Goal: Information Seeking & Learning: Check status

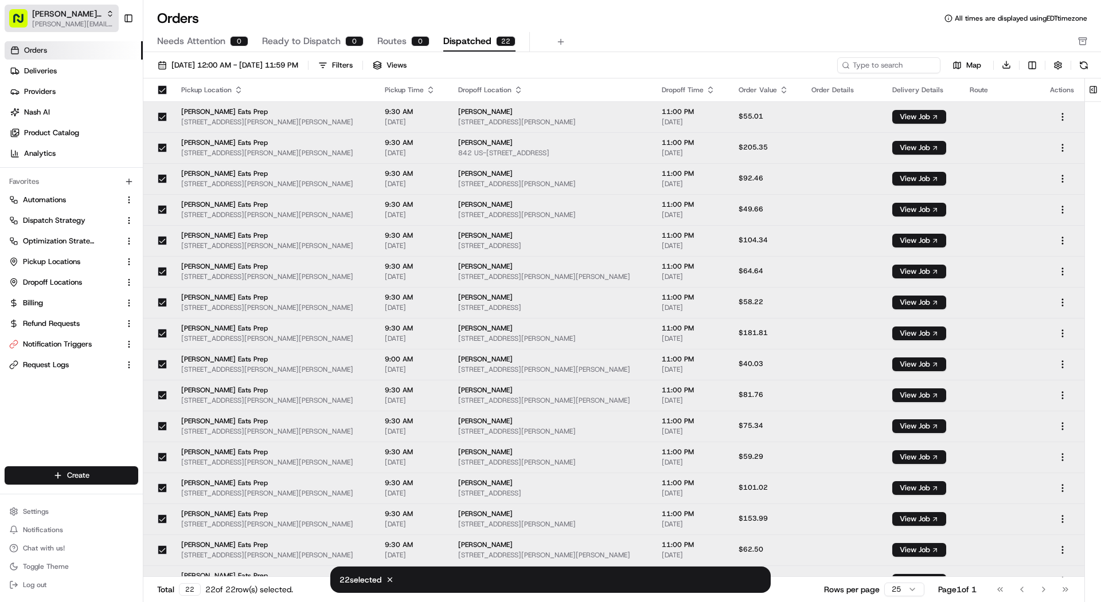
click at [81, 26] on span "mariam@usenash.com" at bounding box center [73, 23] width 82 height 9
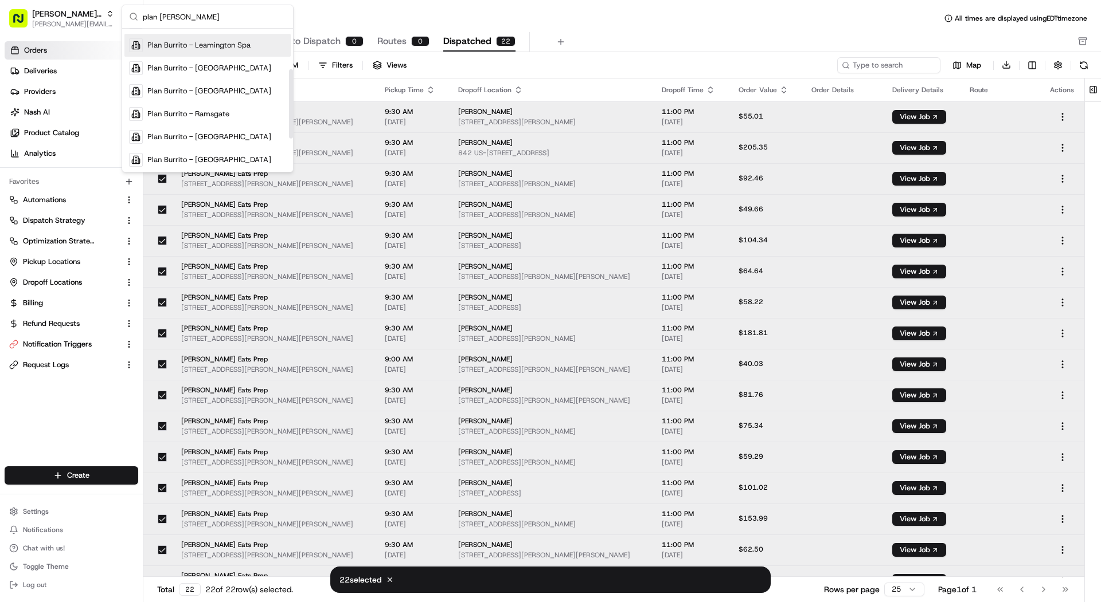
scroll to position [154, 0]
type input "plan burr"
click at [239, 152] on div "Plan Burrito Nuneaton" at bounding box center [207, 158] width 166 height 23
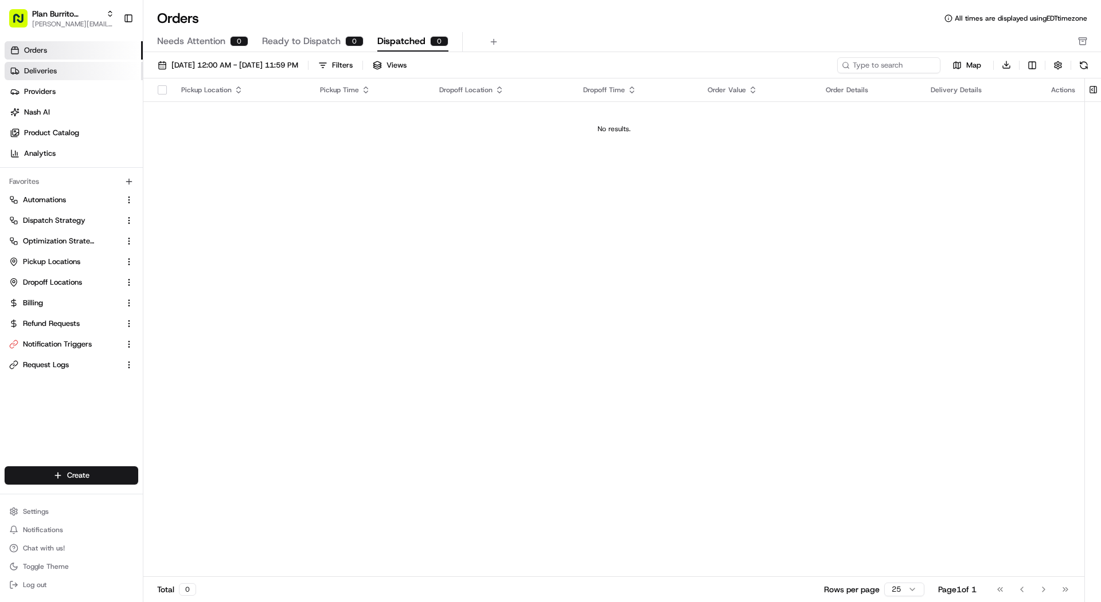
click at [107, 74] on link "Deliveries" at bounding box center [74, 71] width 138 height 18
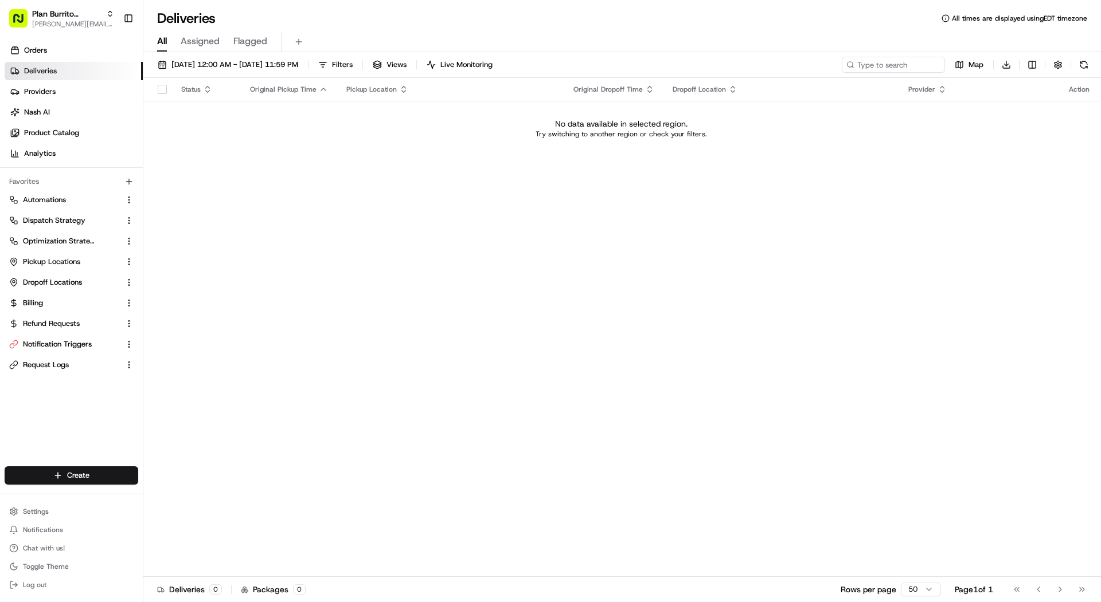
click at [217, 55] on div "08/19/2025 12:00 AM - 08/19/2025 11:59 PM Filters Views Live Monitoring Map Dow…" at bounding box center [621, 328] width 957 height 553
click at [218, 64] on span "08/19/2025 12:00 AM - 08/19/2025 11:59 PM" at bounding box center [234, 65] width 127 height 10
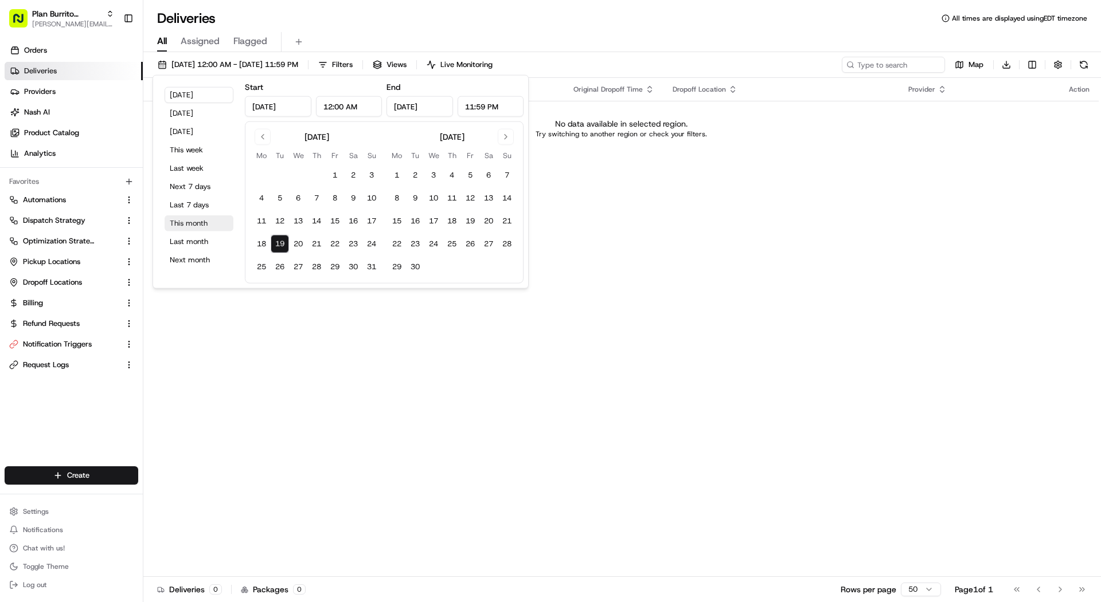
click at [197, 220] on button "This month" at bounding box center [199, 224] width 69 height 16
type input "Aug 1, 2025"
type input "Aug 31, 2025"
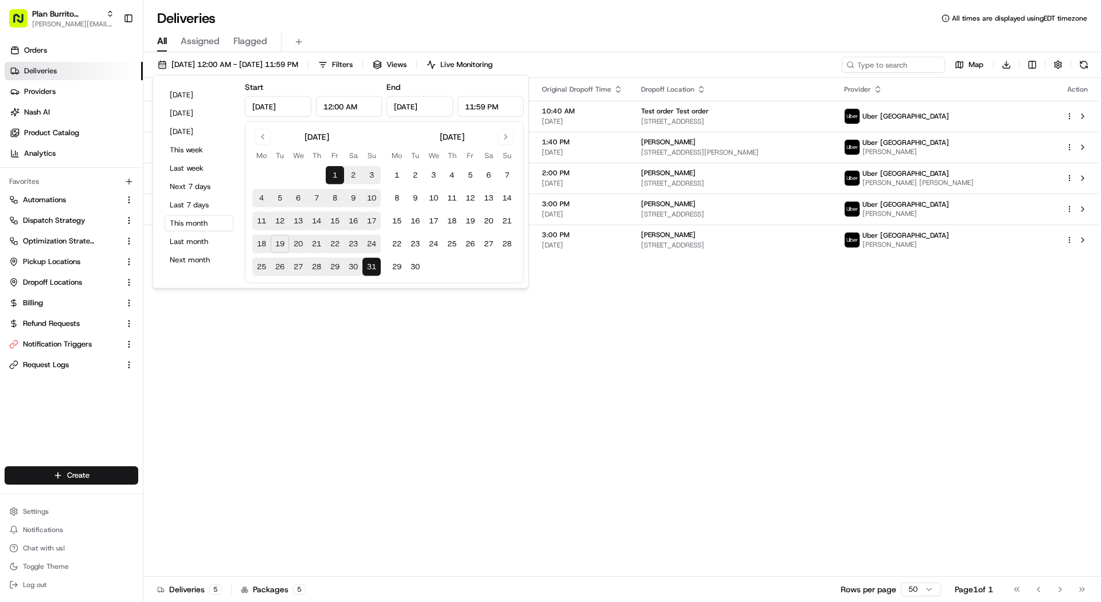
click at [385, 24] on div "Deliveries All times are displayed using EDT timezone" at bounding box center [621, 18] width 957 height 18
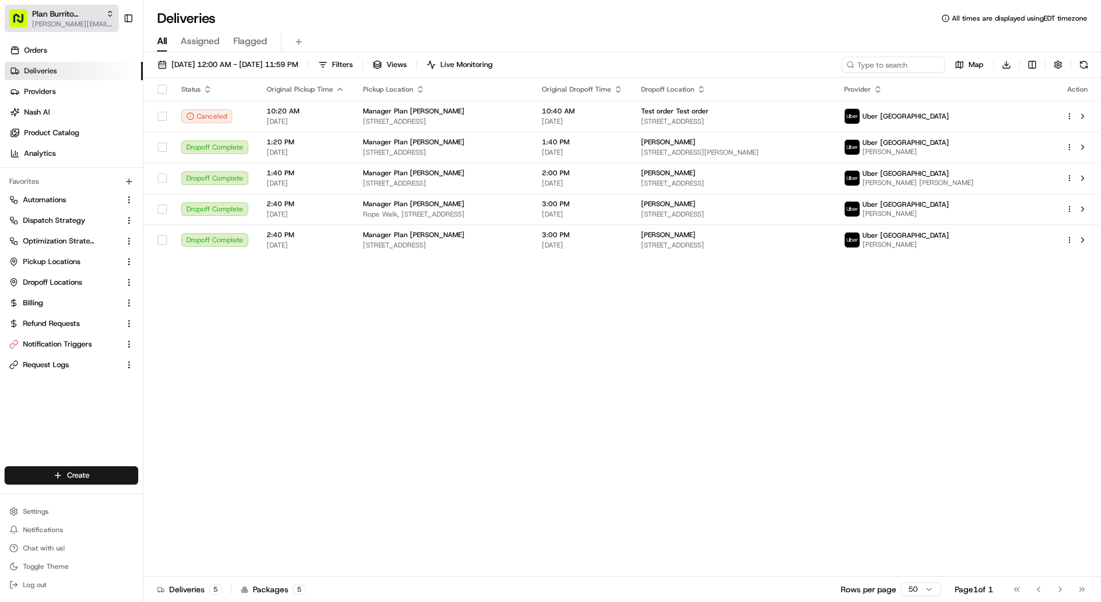
click at [60, 21] on span "mariam@usenash.com" at bounding box center [73, 23] width 82 height 9
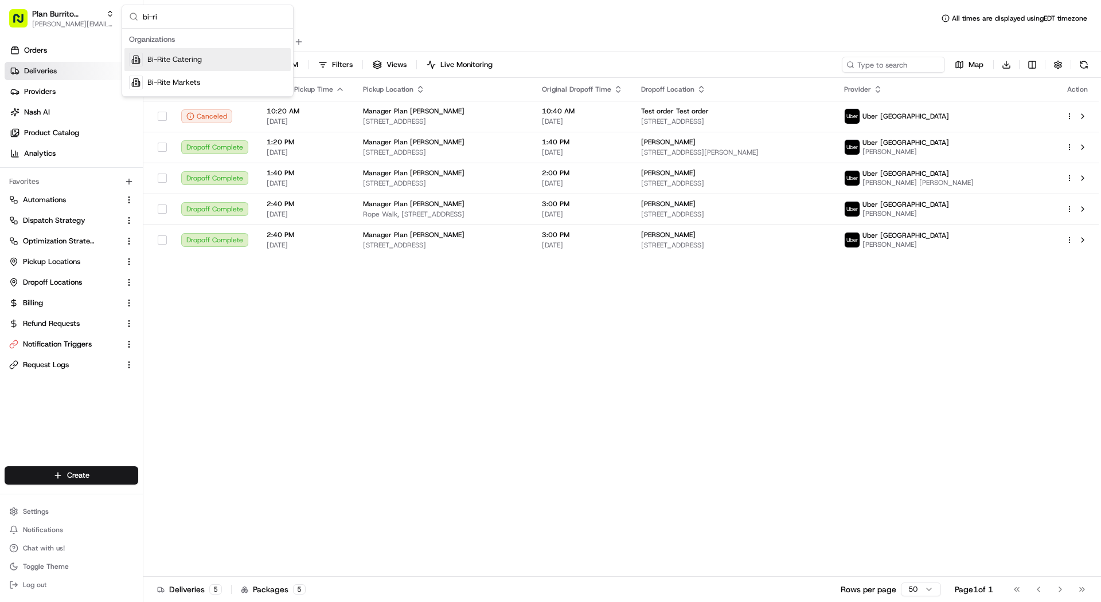
type input "bi-ri"
click at [179, 58] on span "Bi-Rite Catering" at bounding box center [174, 59] width 54 height 10
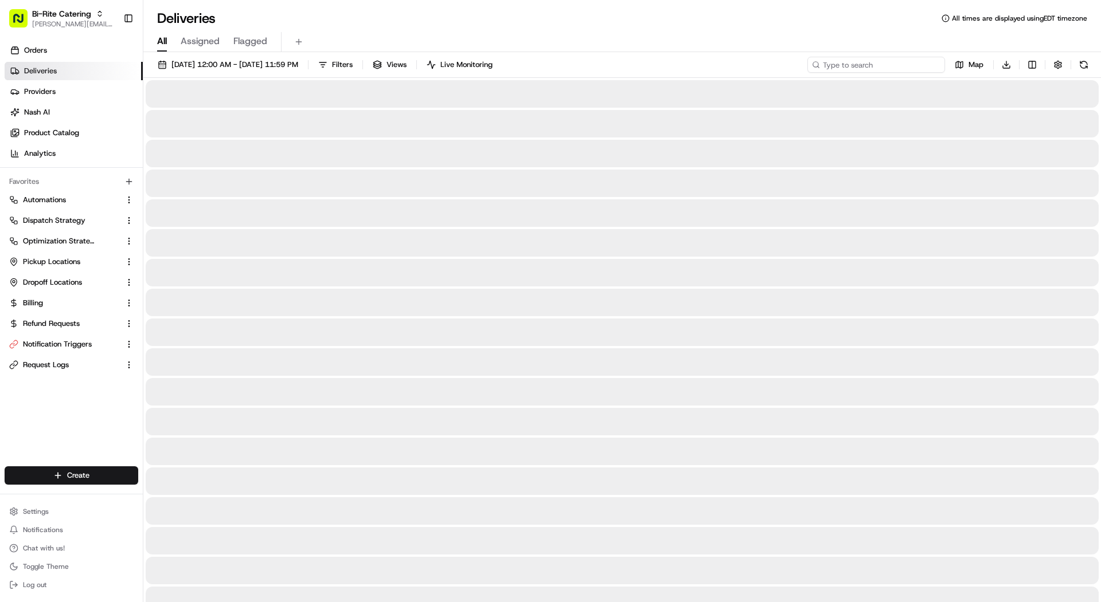
click at [866, 59] on input at bounding box center [876, 65] width 138 height 16
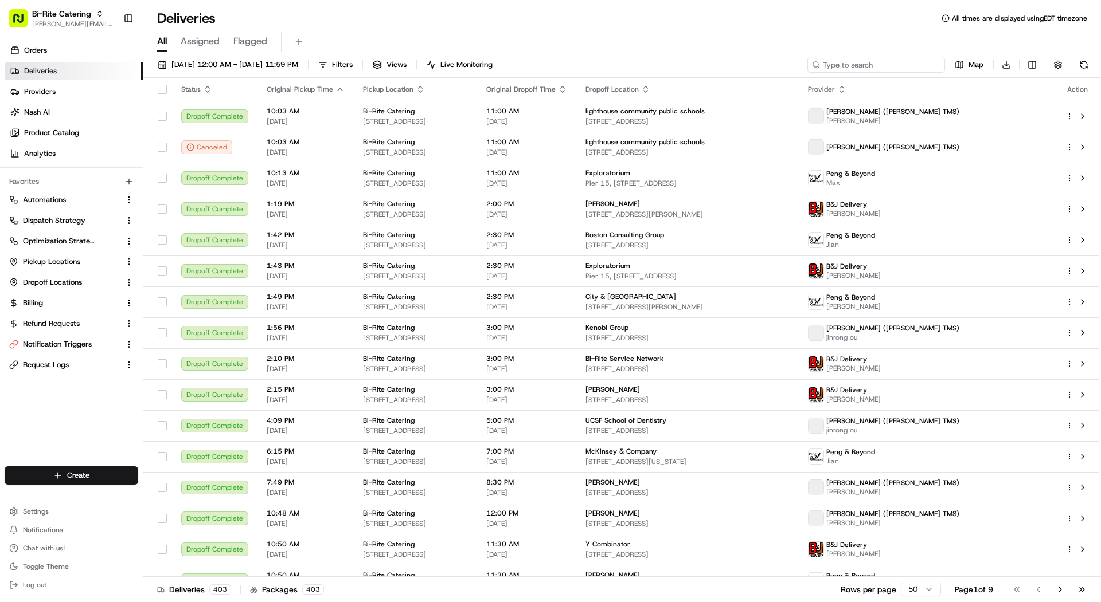
paste input "73000"
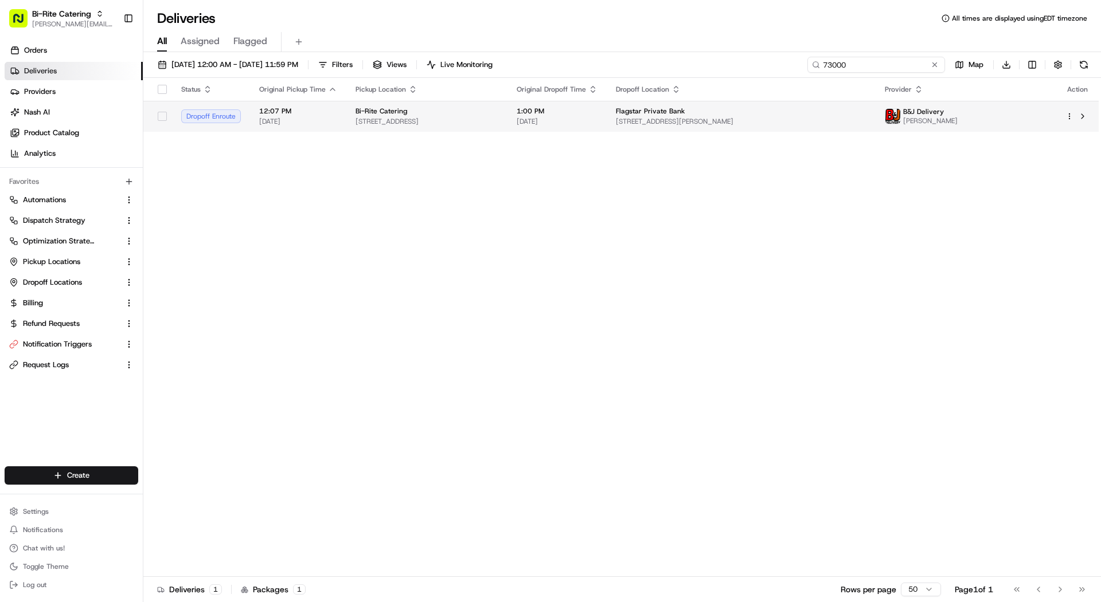
type input "73000"
click at [808, 105] on td "Flagstar Private Bank 1509 Los Montes Dr, Burlingame, CA 94010, USA" at bounding box center [740, 116] width 269 height 31
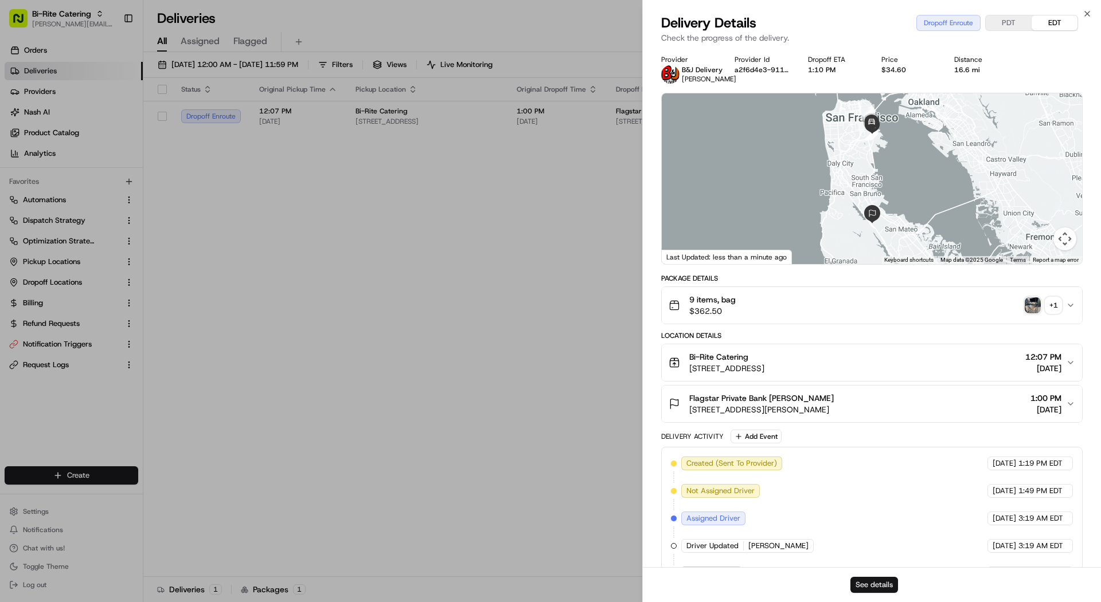
click at [872, 585] on button "See details" at bounding box center [874, 585] width 48 height 16
